Goal: Browse casually

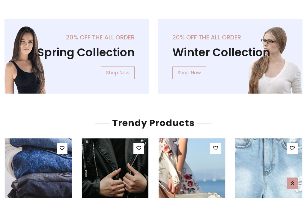
scroll to position [31, 0]
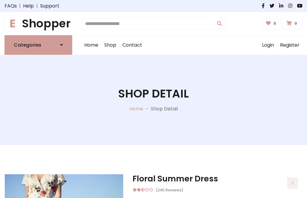
click at [38, 23] on h1 "E Shopper" at bounding box center [39, 24] width 68 height 14
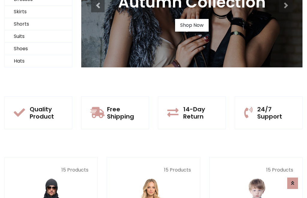
scroll to position [58, 0]
